Goal: Complete application form

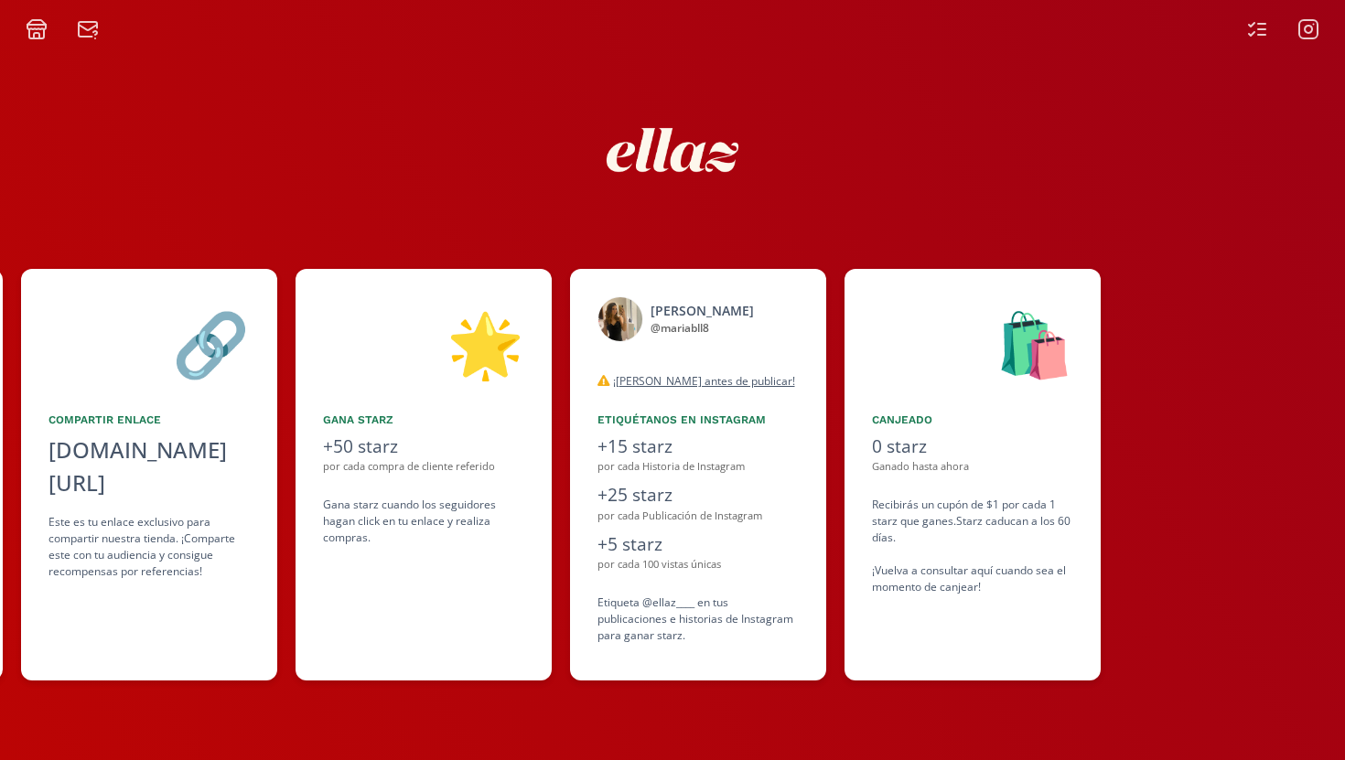
scroll to position [0, 480]
click at [707, 29] on icon at bounding box center [1257, 29] width 22 height 22
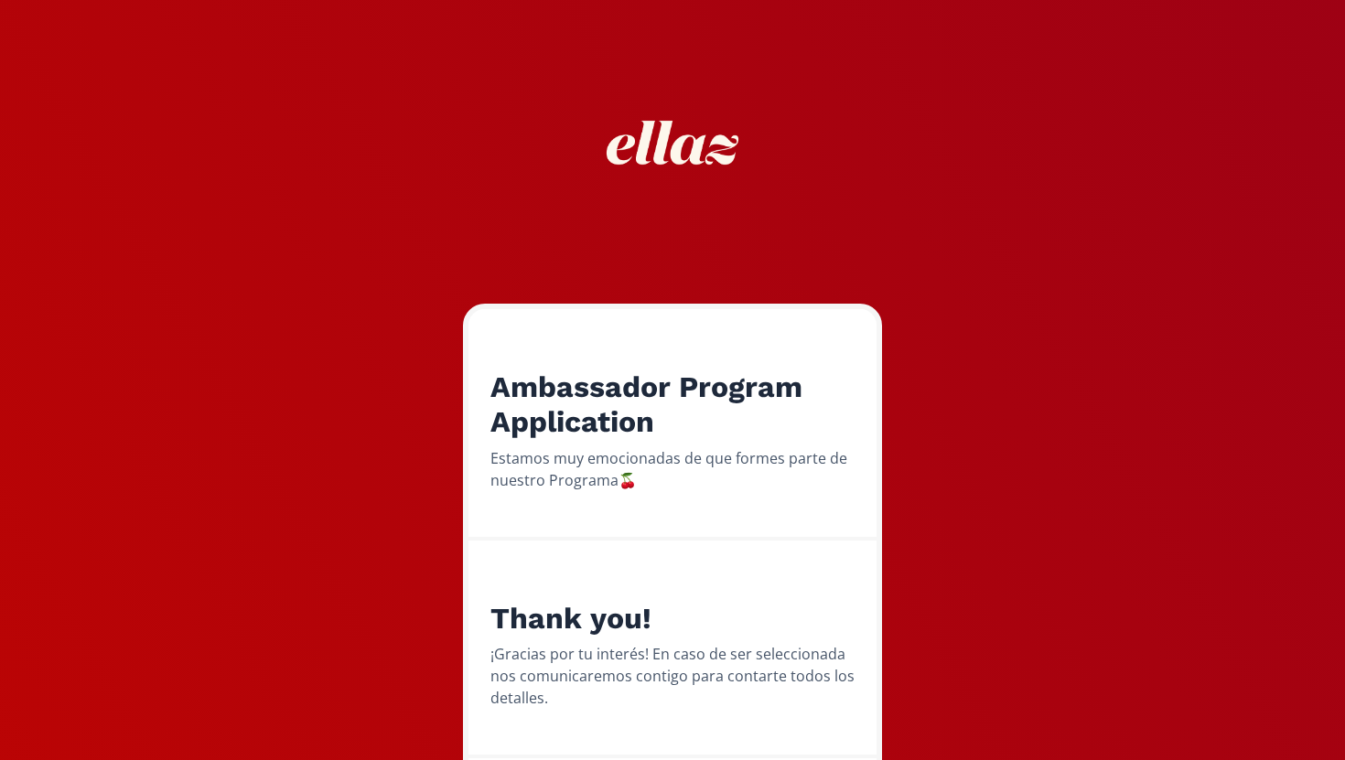
scroll to position [92, 0]
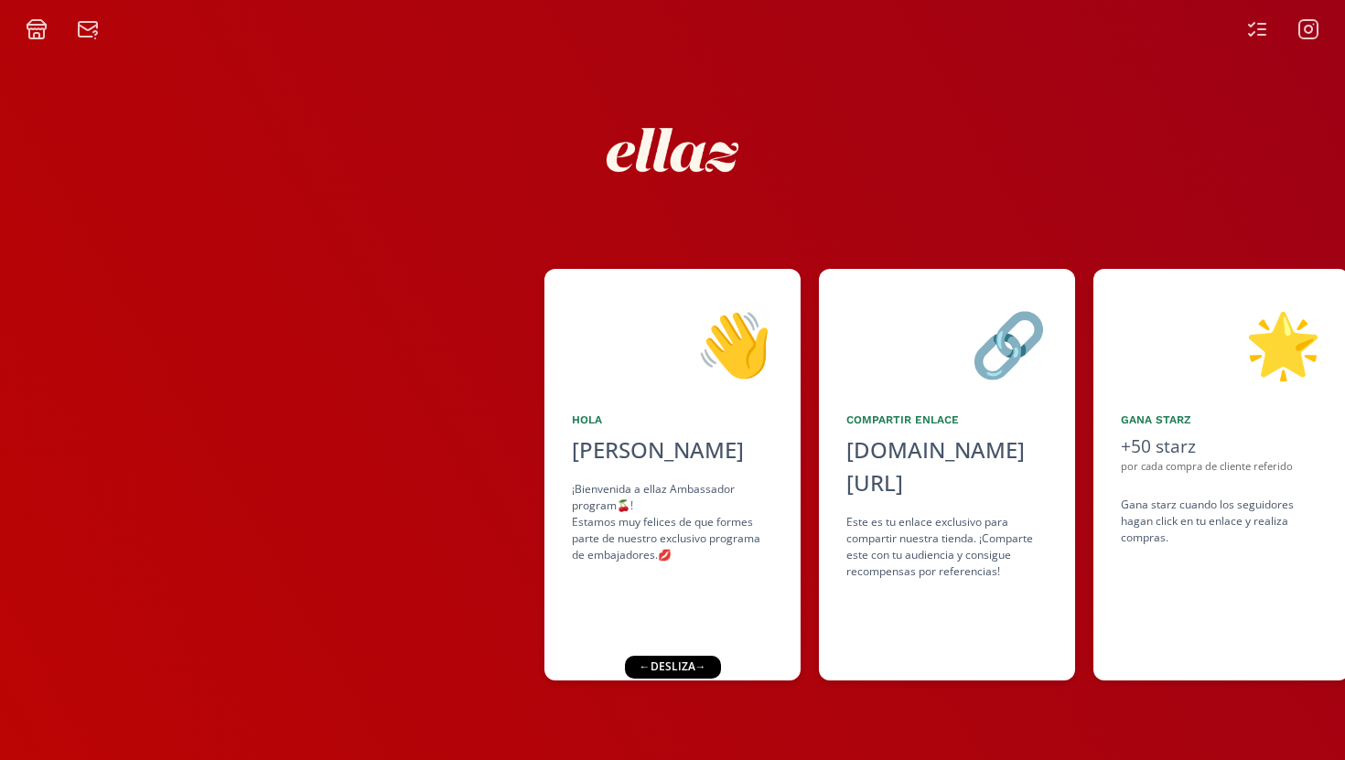
click at [35, 30] on icon at bounding box center [37, 29] width 22 height 22
click at [89, 30] on icon at bounding box center [88, 27] width 18 height 5
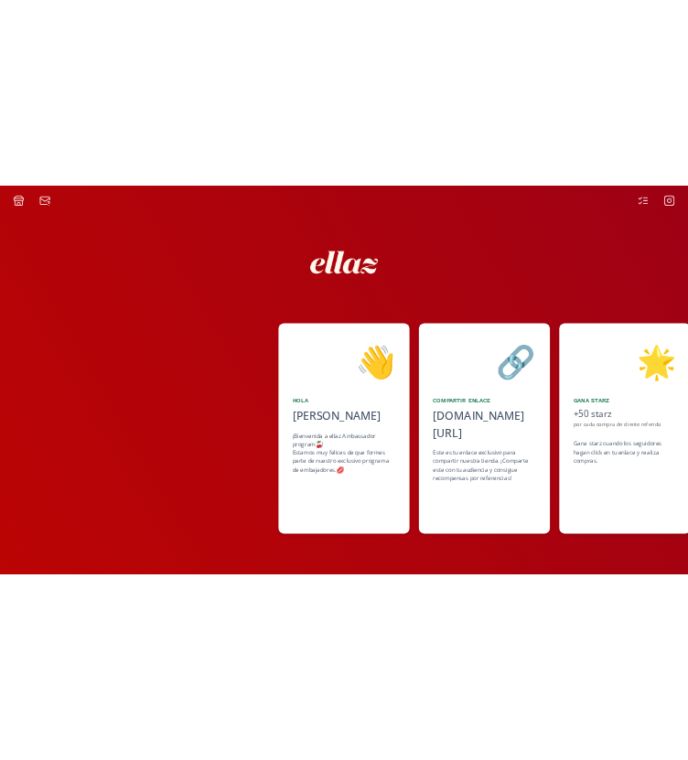
scroll to position [0, 339]
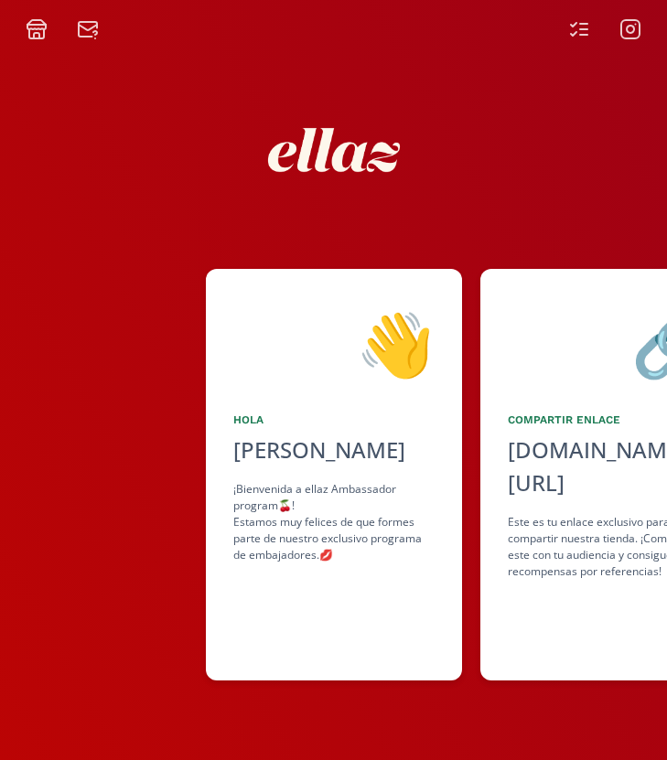
click at [512, 68] on div at bounding box center [334, 150] width 494 height 194
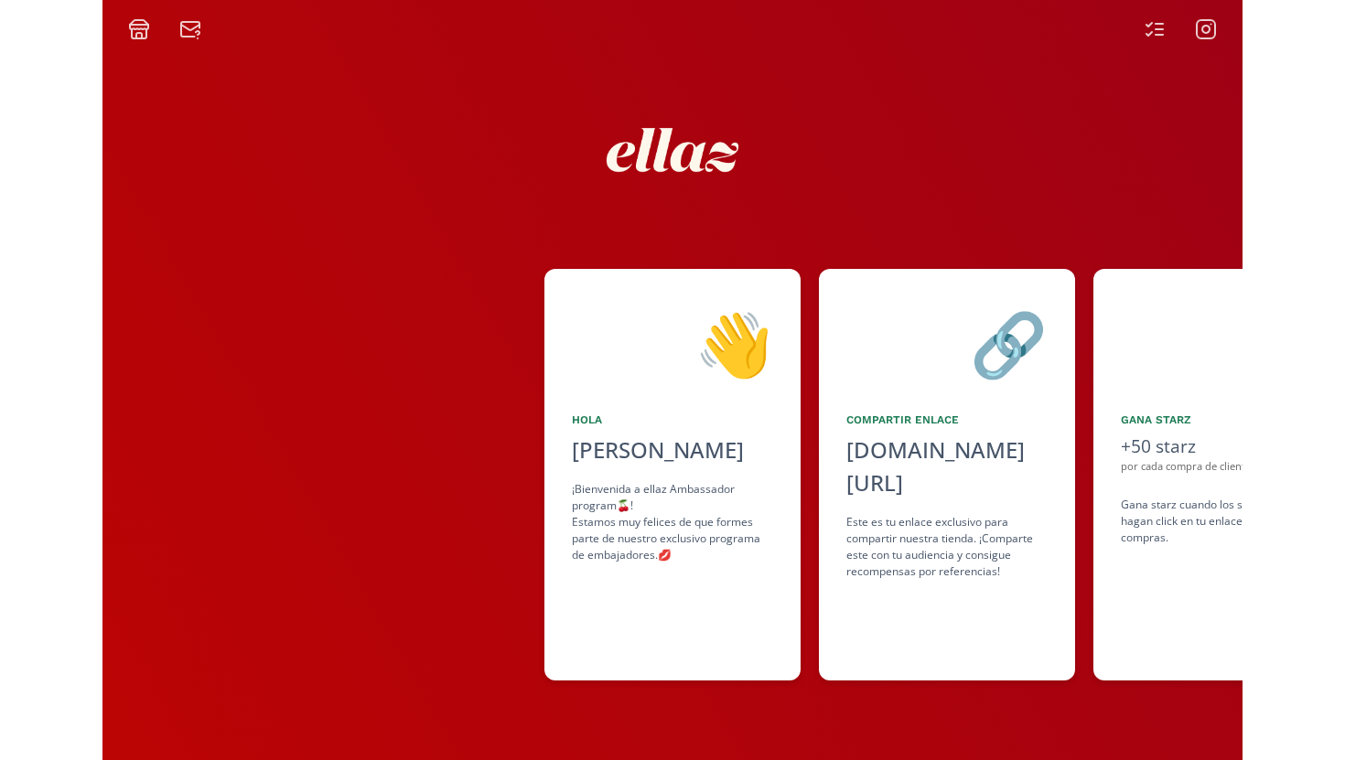
scroll to position [0, 90]
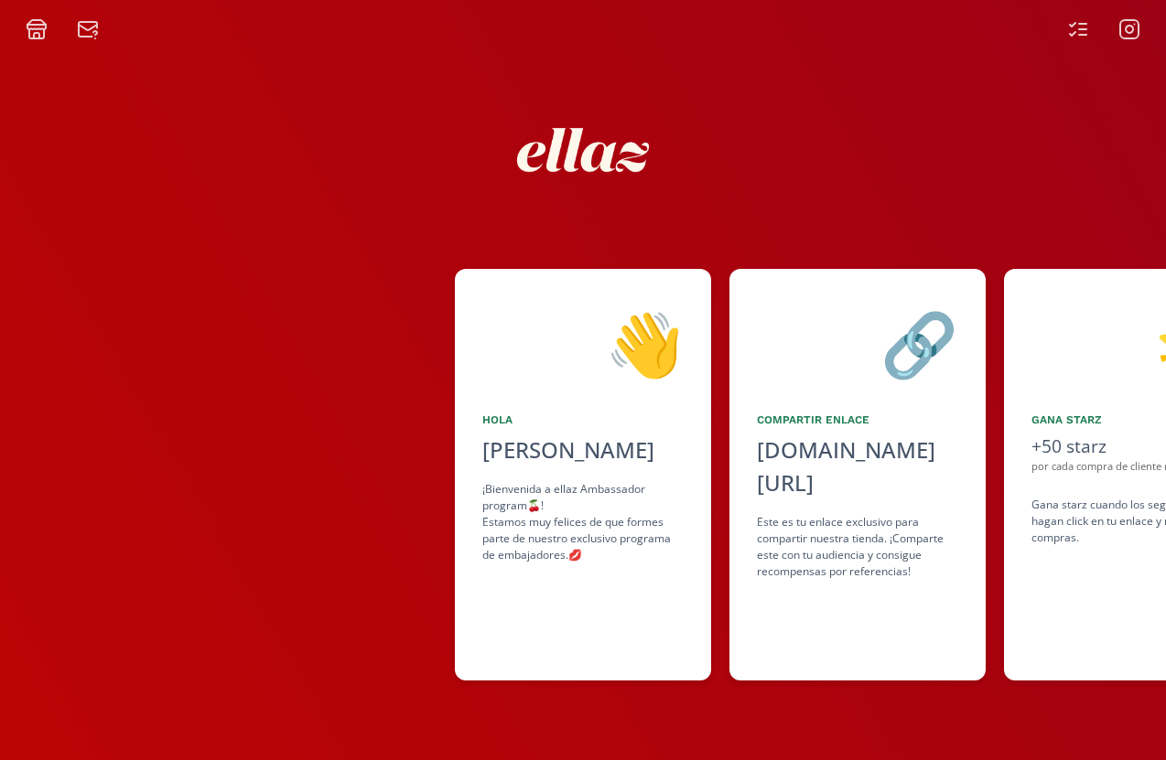
click at [90, 27] on icon at bounding box center [88, 29] width 22 height 22
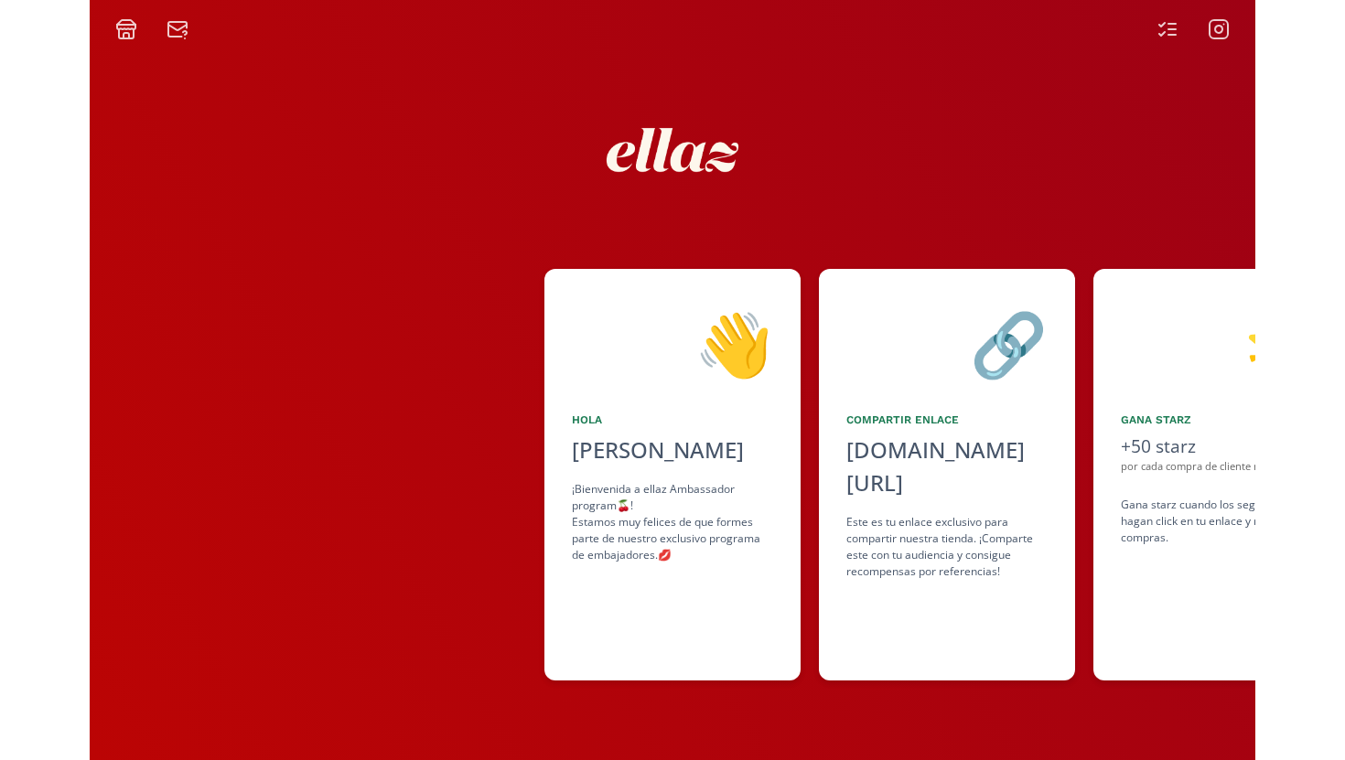
scroll to position [0, 0]
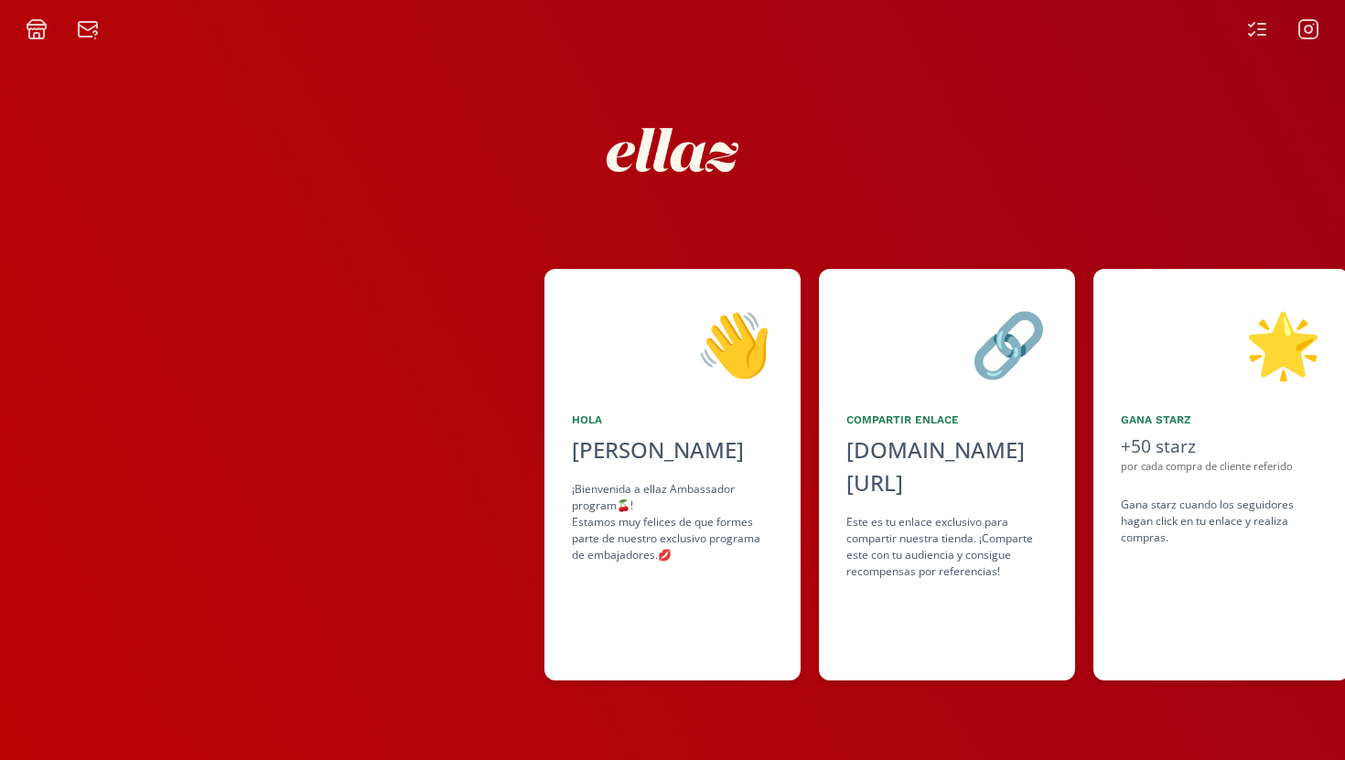
click at [1256, 38] on icon at bounding box center [1257, 29] width 22 height 22
click at [1310, 31] on icon at bounding box center [1308, 29] width 7 height 7
